Goal: Task Accomplishment & Management: Manage account settings

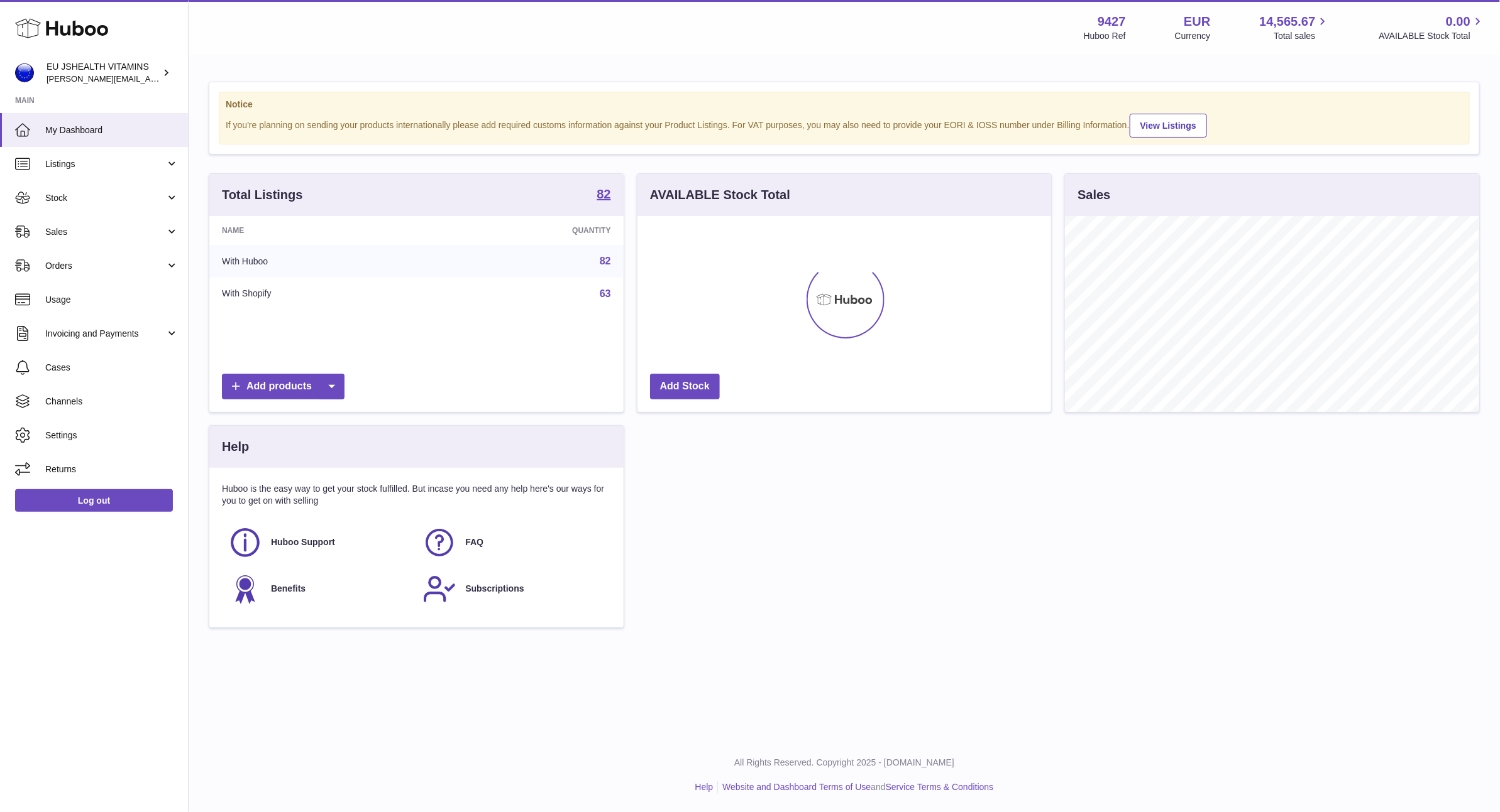
scroll to position [196, 413]
click at [109, 194] on span "Stock" at bounding box center [104, 198] width 120 height 12
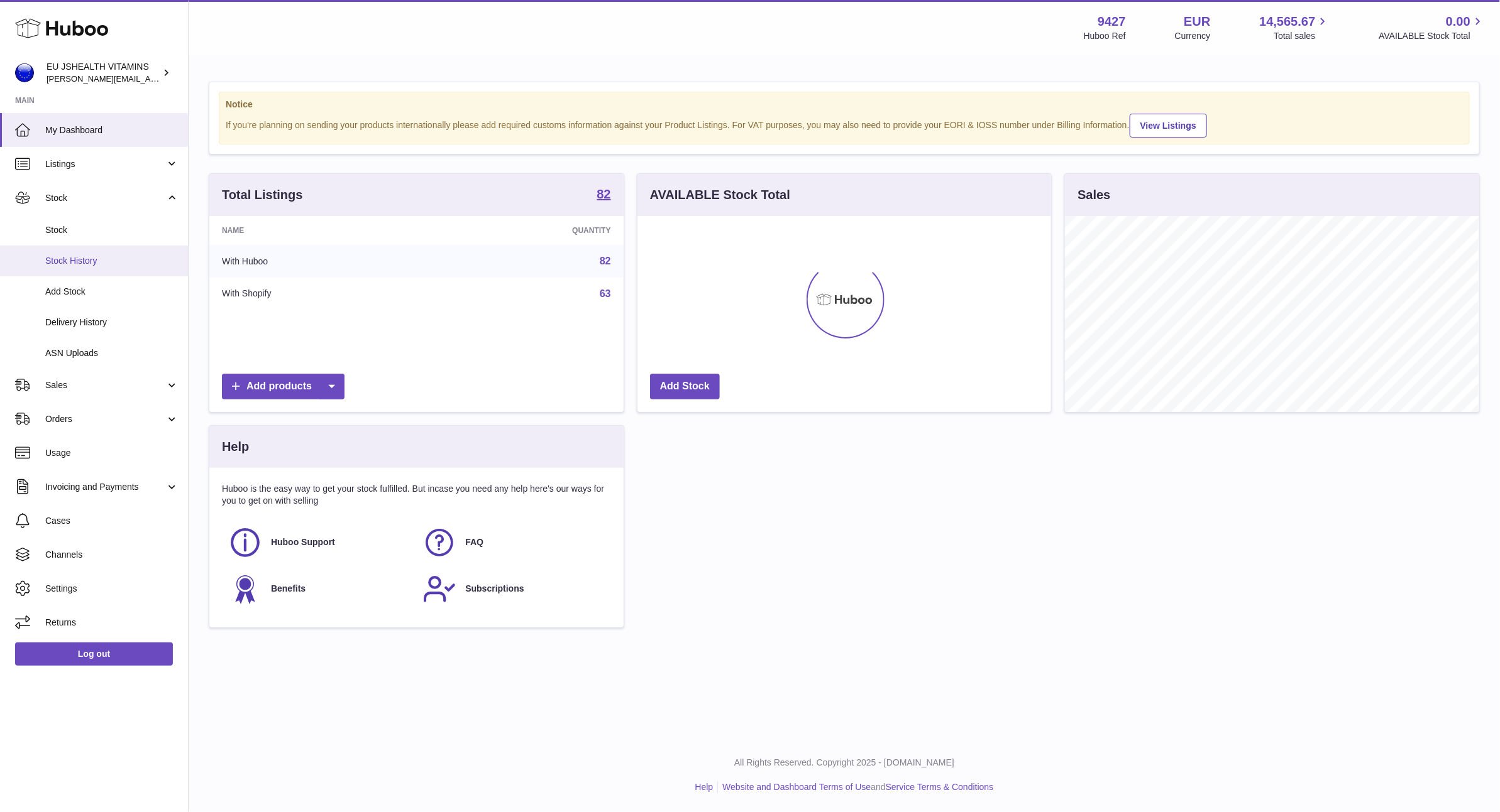
click at [95, 249] on link "Stock History" at bounding box center [94, 261] width 188 height 31
click at [96, 235] on span "Stock" at bounding box center [111, 230] width 133 height 12
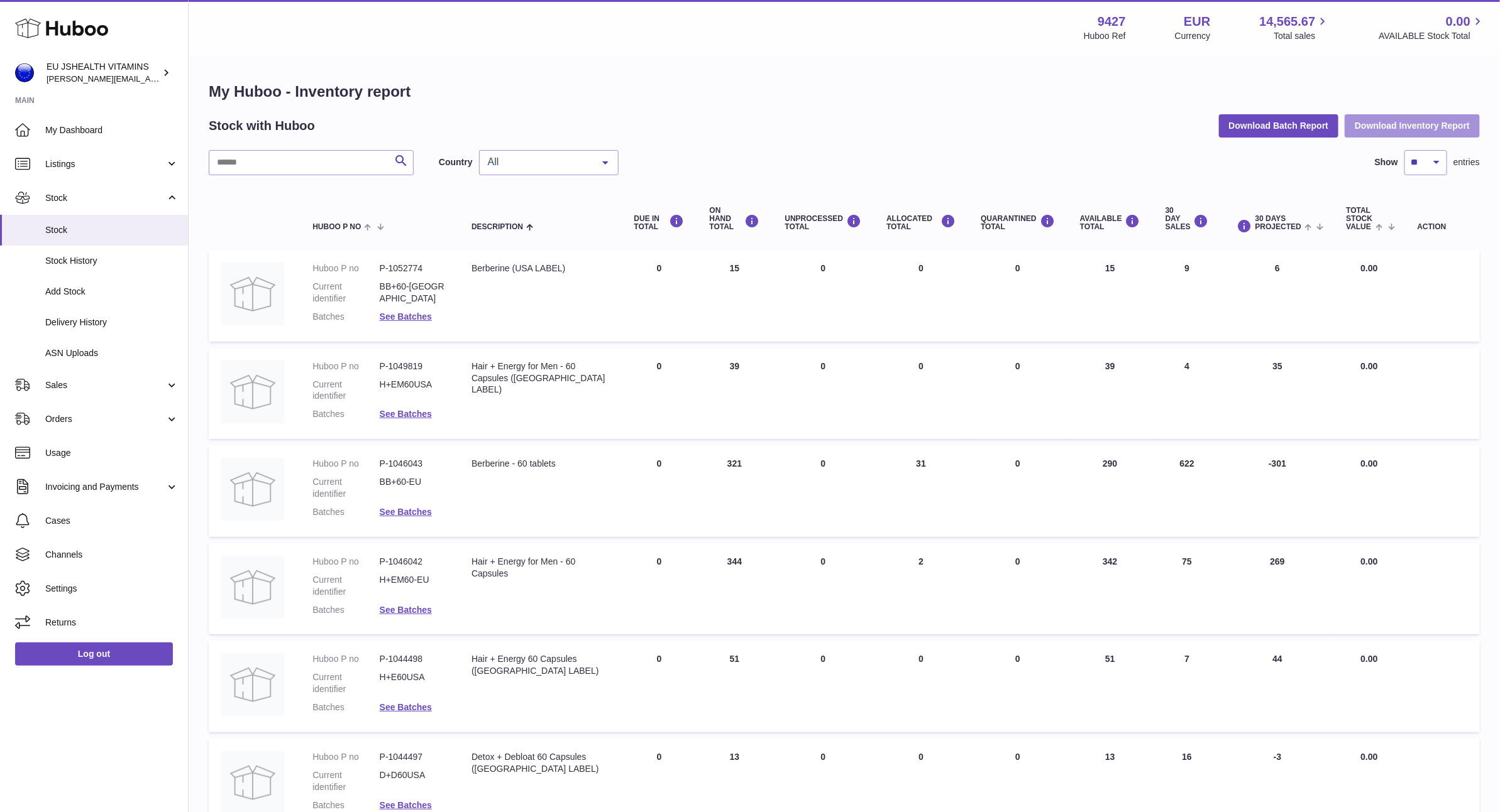
click at [1409, 120] on button "Download Inventory Report" at bounding box center [1411, 125] width 135 height 22
click at [59, 378] on link "Sales" at bounding box center [94, 385] width 188 height 34
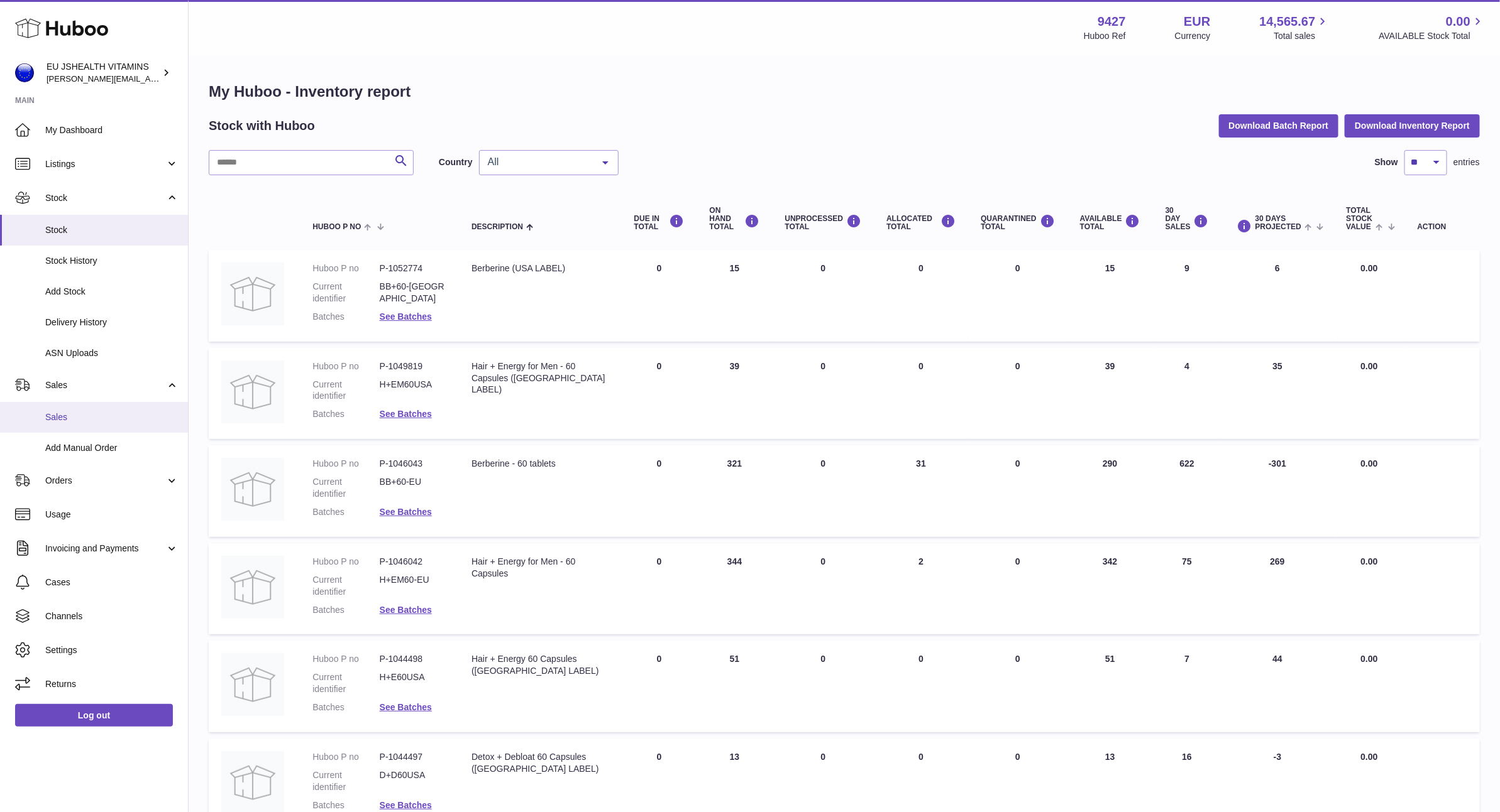
click at [70, 425] on link "Sales" at bounding box center [94, 418] width 188 height 31
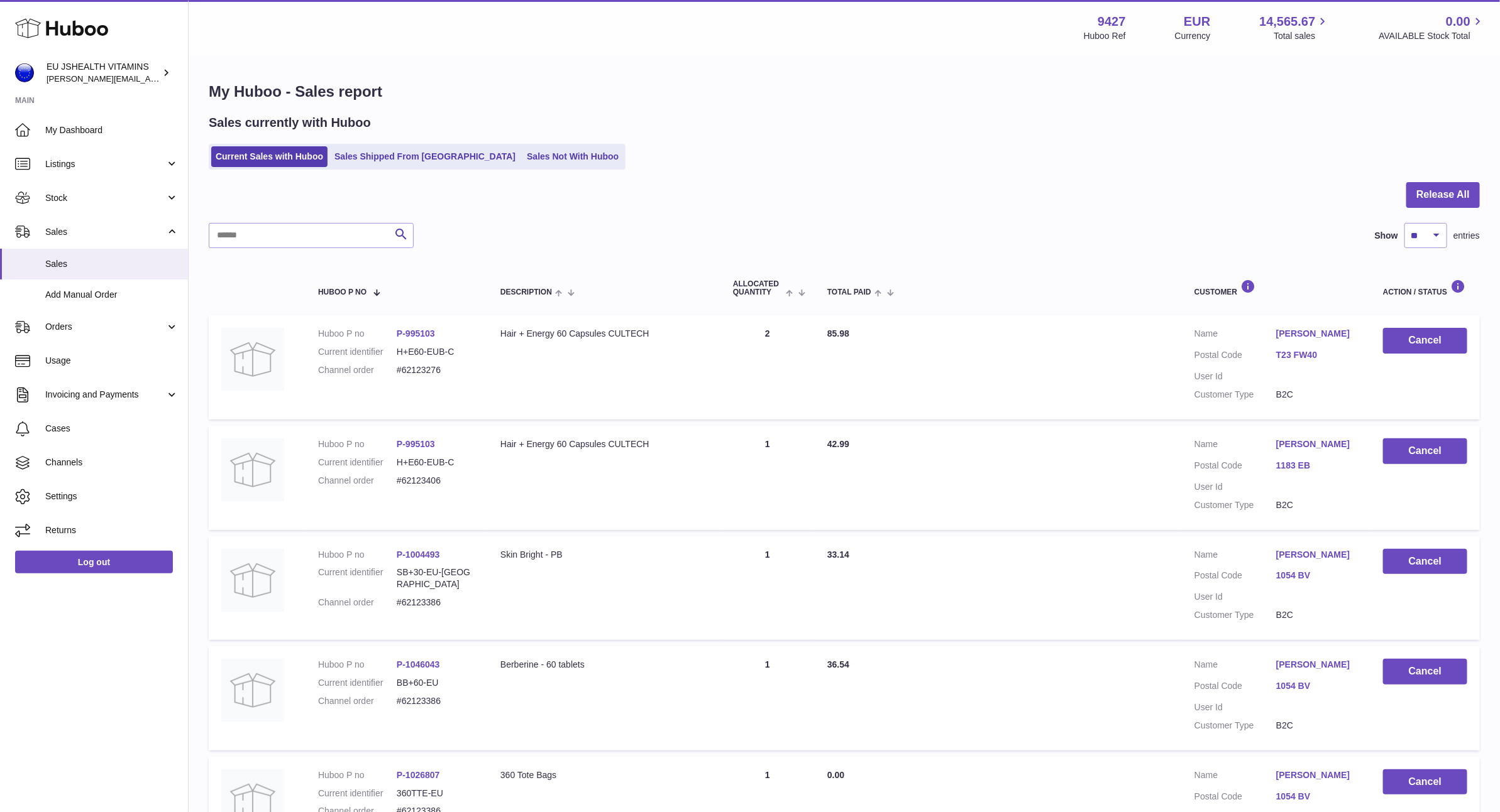
click at [533, 168] on ul "Current Sales with Huboo Sales Shipped From Huboo Sales Not With Huboo" at bounding box center [417, 157] width 417 height 25
click at [527, 160] on link "Sales Not With Huboo" at bounding box center [572, 156] width 100 height 20
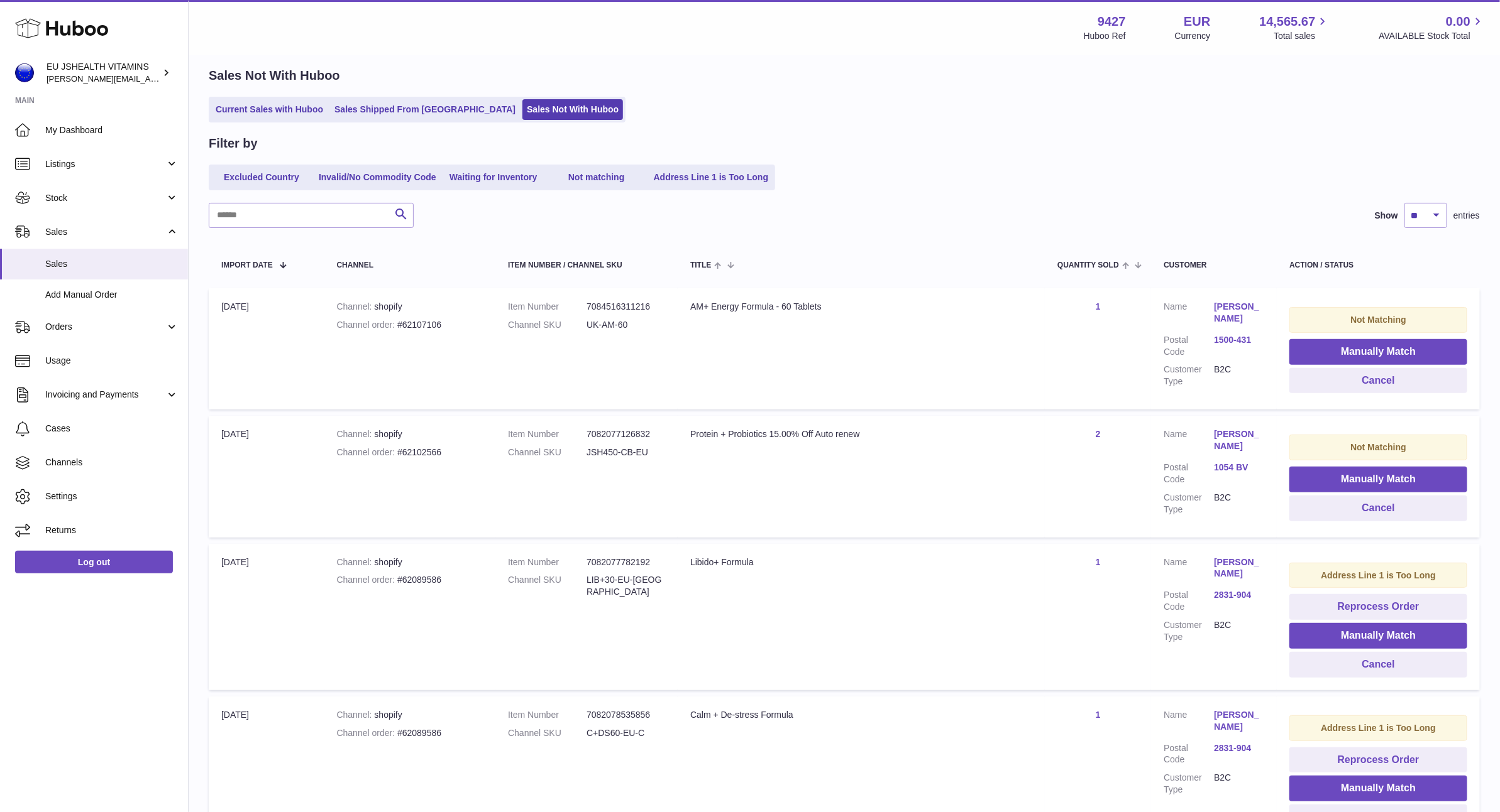
scroll to position [6, 0]
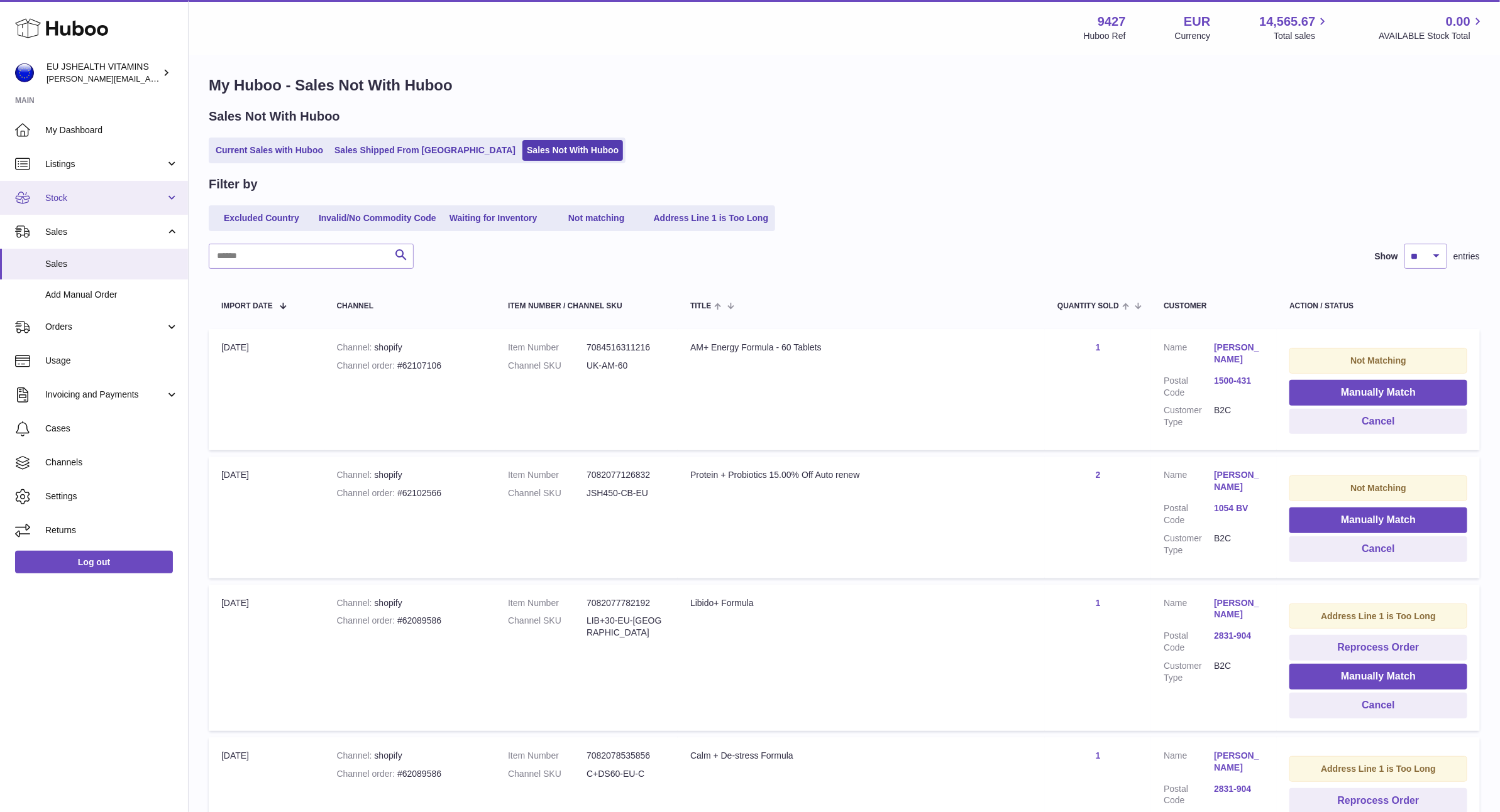
click at [92, 191] on link "Stock" at bounding box center [94, 198] width 188 height 34
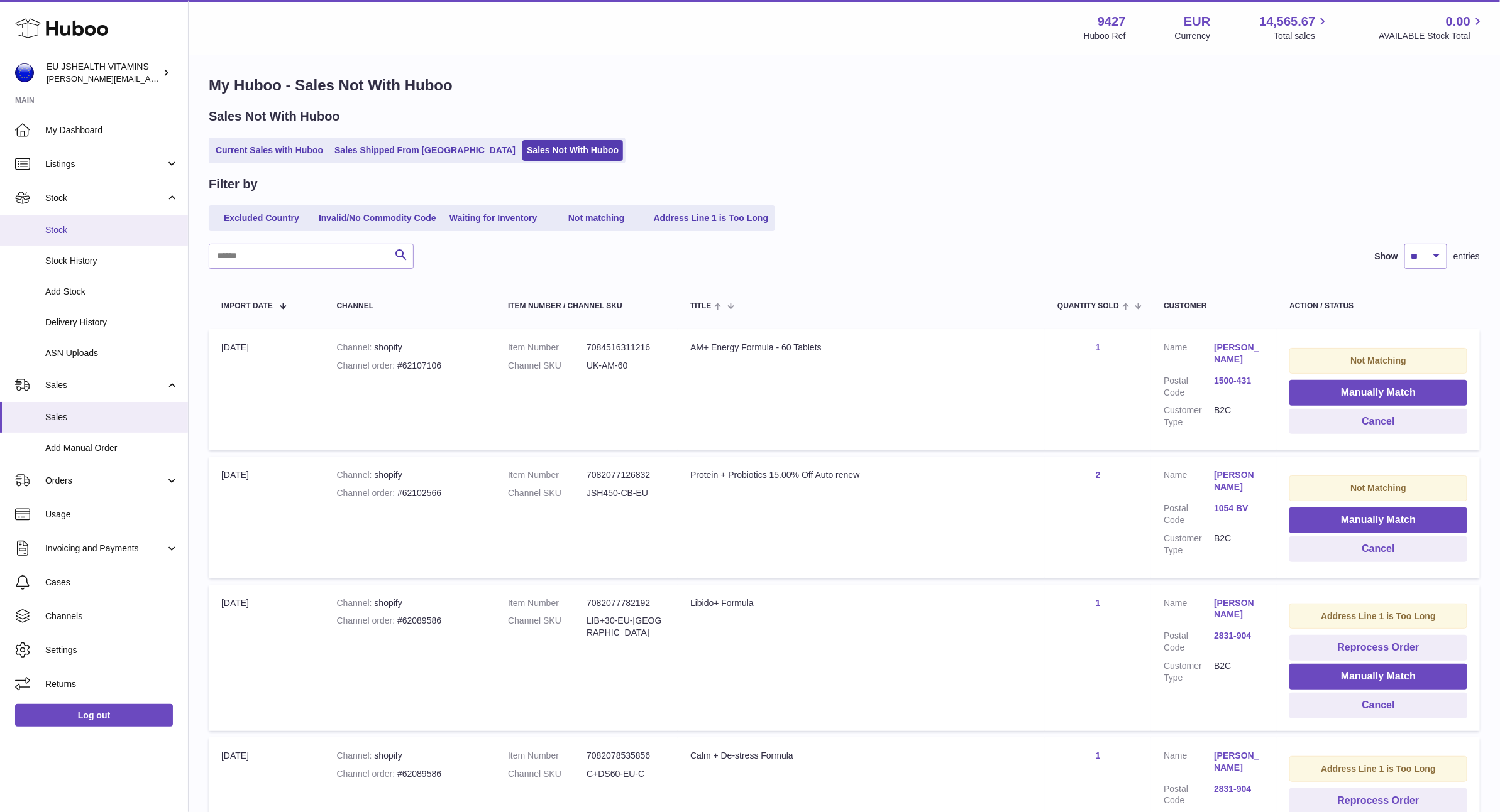
click at [73, 226] on span "Stock" at bounding box center [111, 230] width 133 height 12
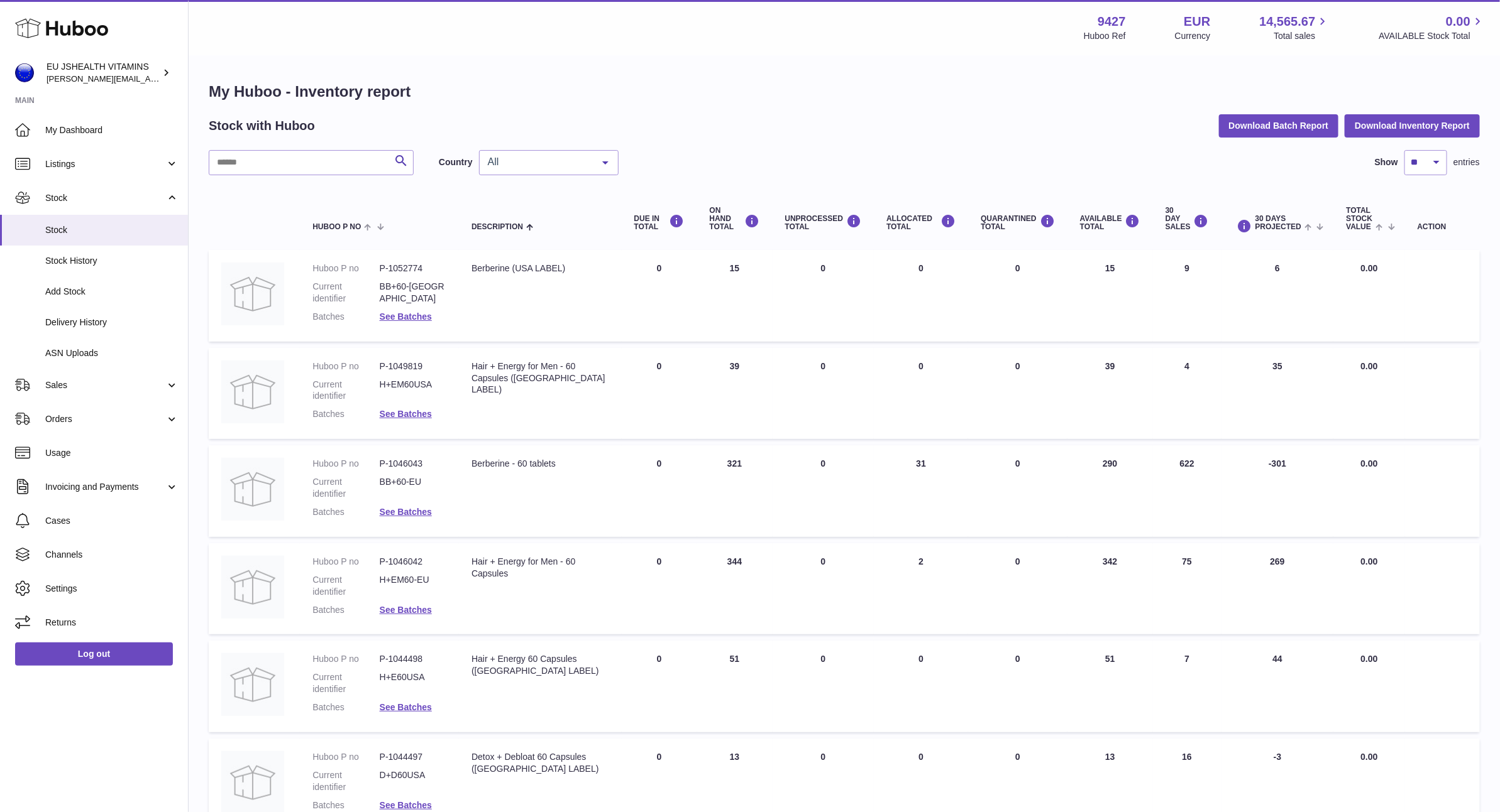
click at [283, 175] on div "Search Country All All GB NL No elements found. Consider changing the search qu…" at bounding box center [844, 706] width 1271 height 1112
click at [281, 168] on input "text" at bounding box center [311, 163] width 205 height 25
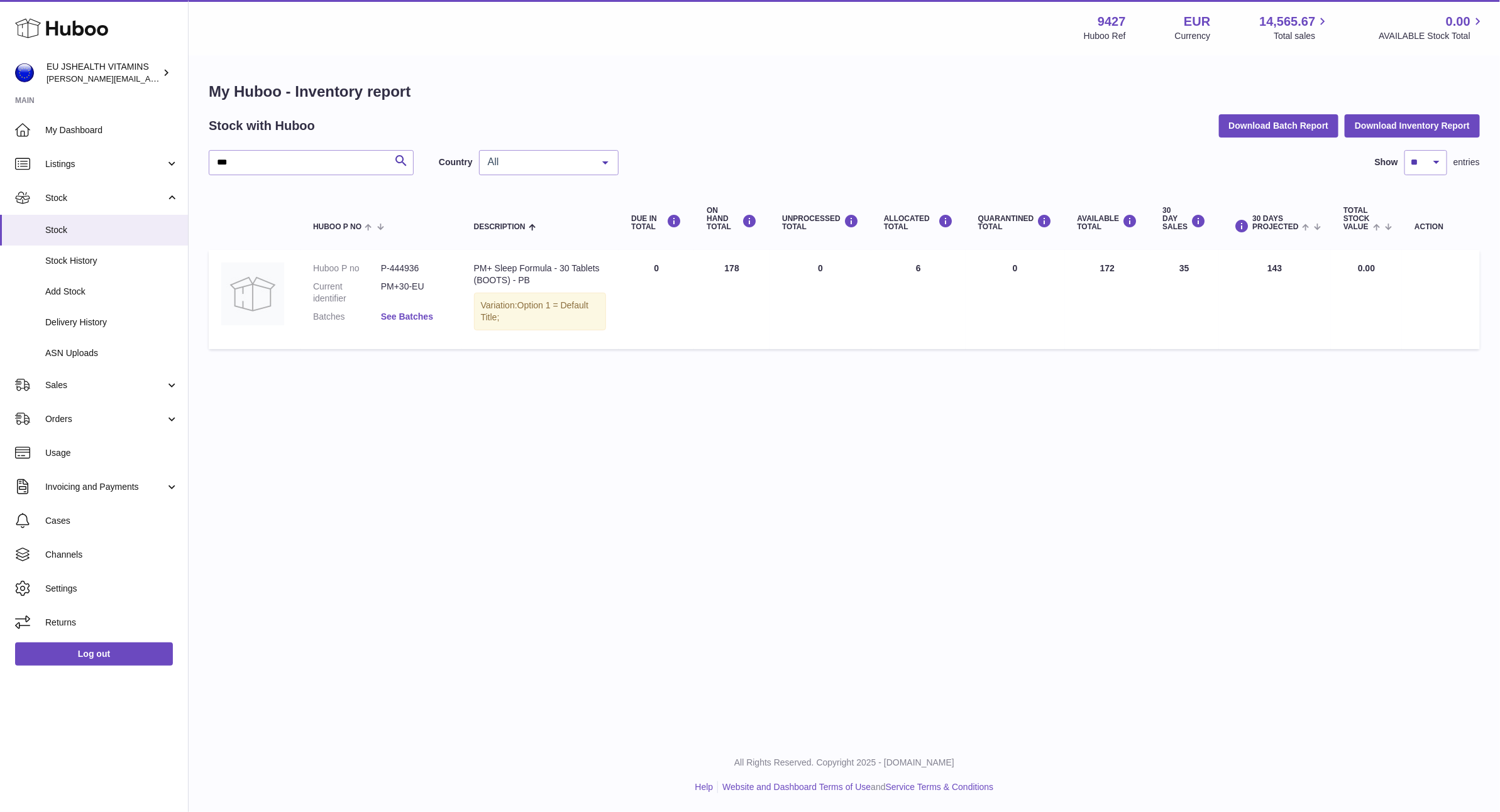
click at [396, 312] on link "See Batches" at bounding box center [407, 316] width 53 height 10
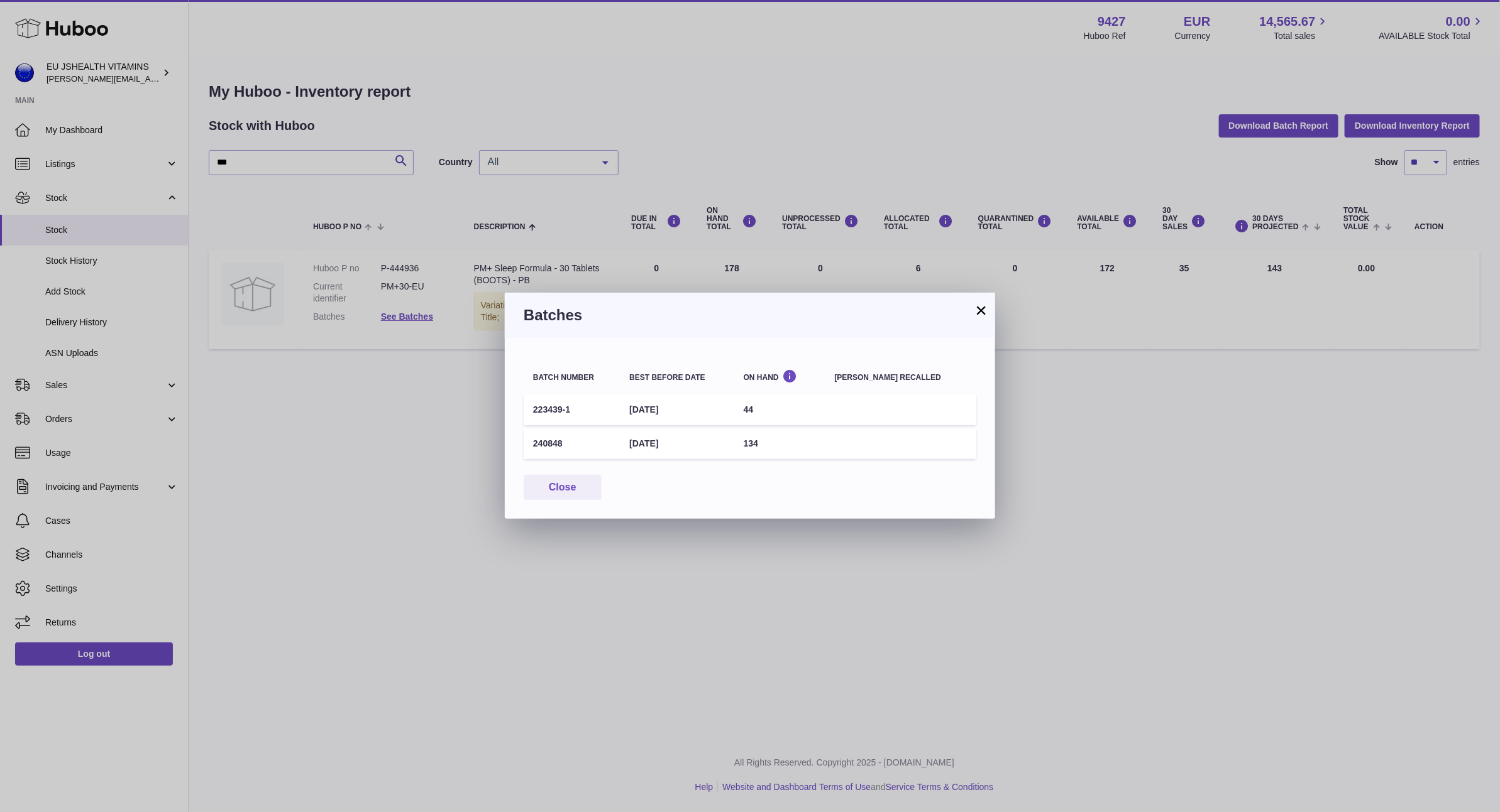
click at [459, 573] on div "× Batches Batch number Best before date On Hand Batch recalled 223439-1 31st Oc…" at bounding box center [750, 406] width 1500 height 812
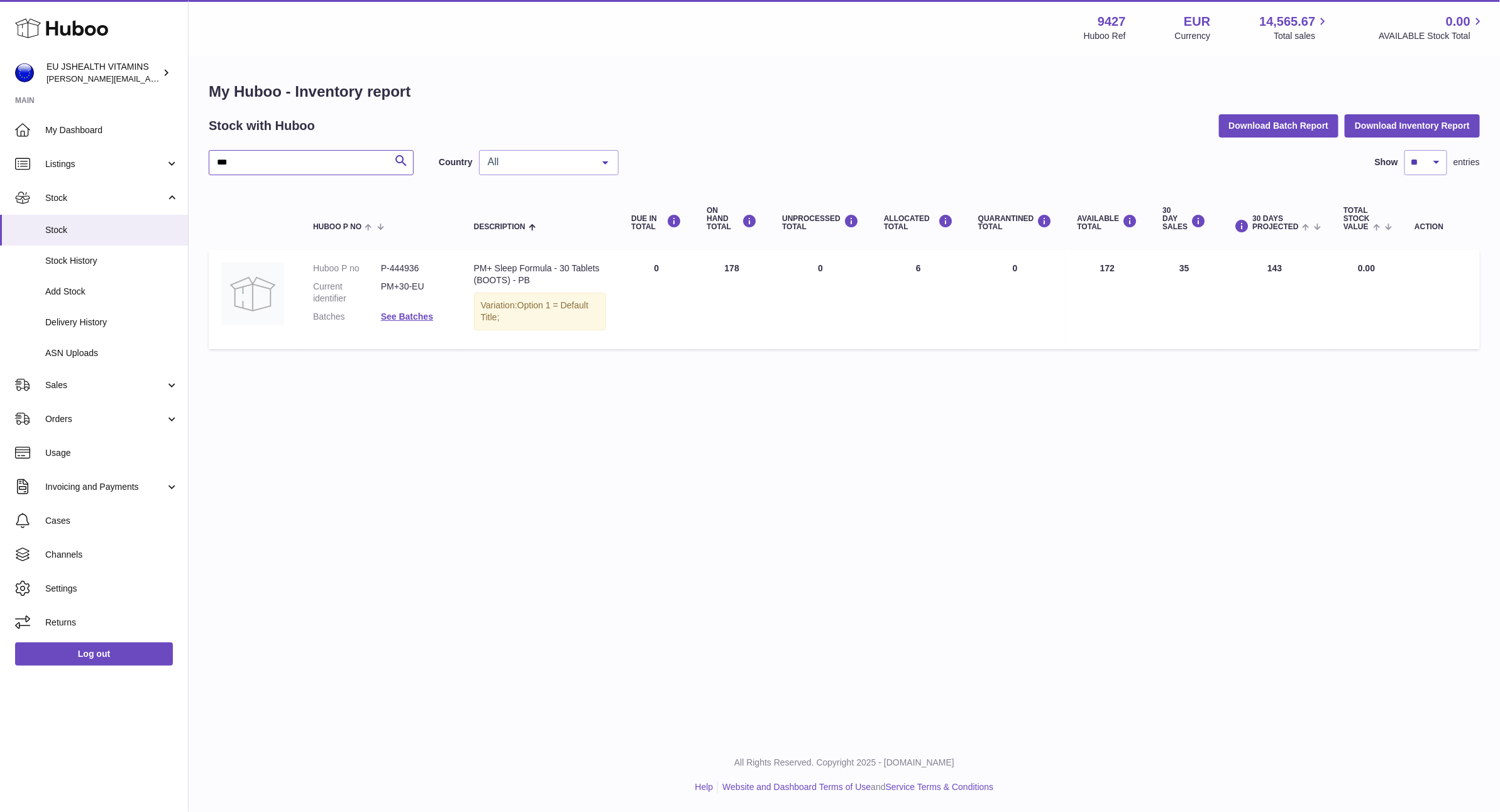
click at [286, 162] on input "***" at bounding box center [311, 163] width 205 height 25
type input "*****"
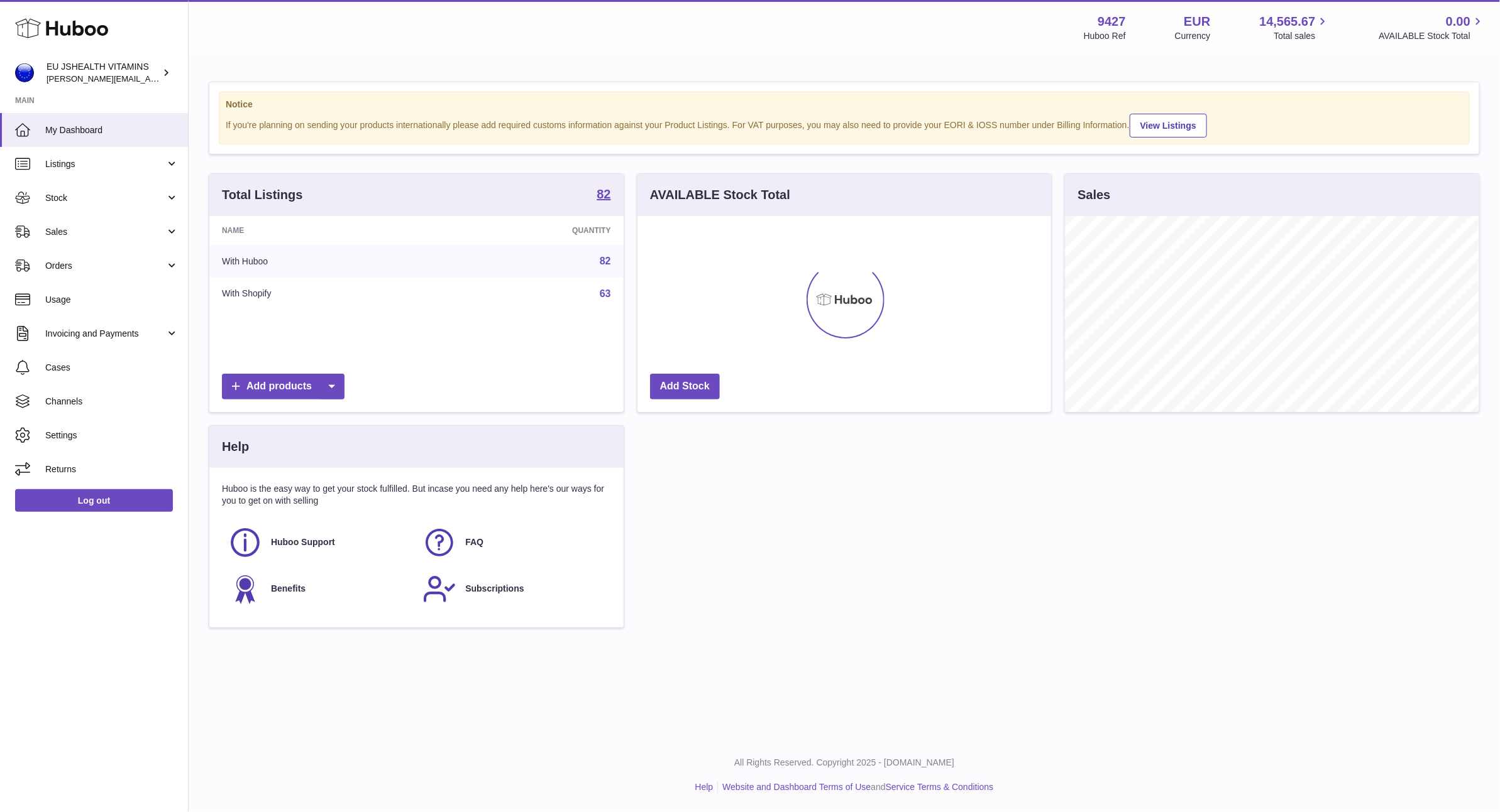
scroll to position [196, 413]
click at [108, 504] on link "Log out" at bounding box center [94, 500] width 158 height 22
